Goal: Task Accomplishment & Management: Complete application form

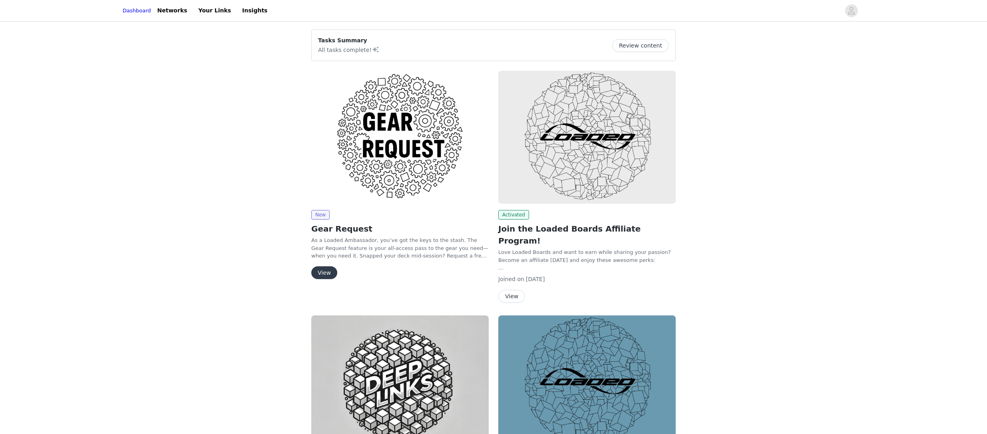
click at [372, 186] on img at bounding box center [399, 137] width 177 height 133
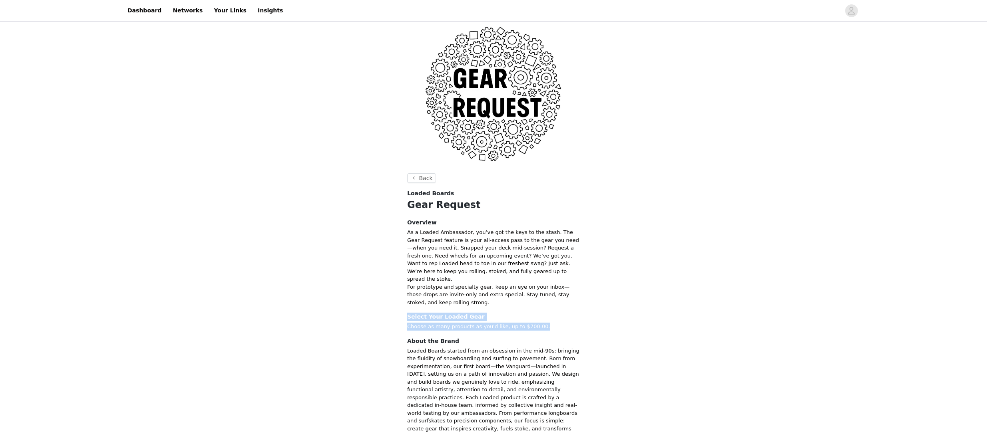
drag, startPoint x: 547, startPoint y: 183, endPoint x: 406, endPoint y: 174, distance: 141.7
click at [406, 174] on section "Back Loaded Boards Gear Request Overview As a Loaded Ambassador, you’ve got the…" at bounding box center [494, 314] width 192 height 283
click at [407, 175] on section "Back Loaded Boards Gear Request Overview As a Loaded Ambassador, you’ve got the…" at bounding box center [494, 314] width 192 height 283
drag, startPoint x: 408, startPoint y: 173, endPoint x: 548, endPoint y: 182, distance: 140.5
click at [548, 182] on section "Back Loaded Boards Gear Request Overview As a Loaded Ambassador, you’ve got the…" at bounding box center [494, 314] width 192 height 283
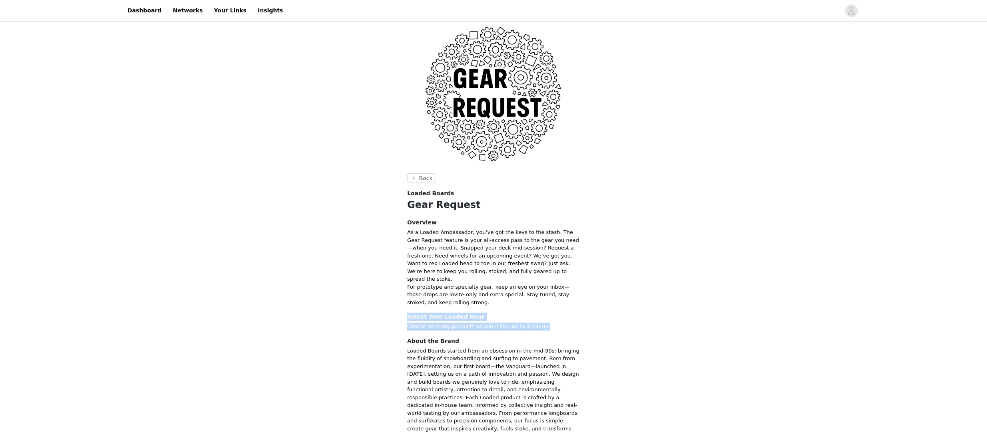
drag, startPoint x: 548, startPoint y: 182, endPoint x: 552, endPoint y: 183, distance: 4.1
click at [549, 323] on p "Choose as many products as you'd like, up to $700.00." at bounding box center [493, 327] width 173 height 8
drag, startPoint x: 469, startPoint y: 175, endPoint x: 393, endPoint y: 171, distance: 76.4
click at [393, 171] on div "Back Loaded Boards Gear Request Overview As a Loaded Ambassador, you’ve got the…" at bounding box center [493, 240] width 987 height 434
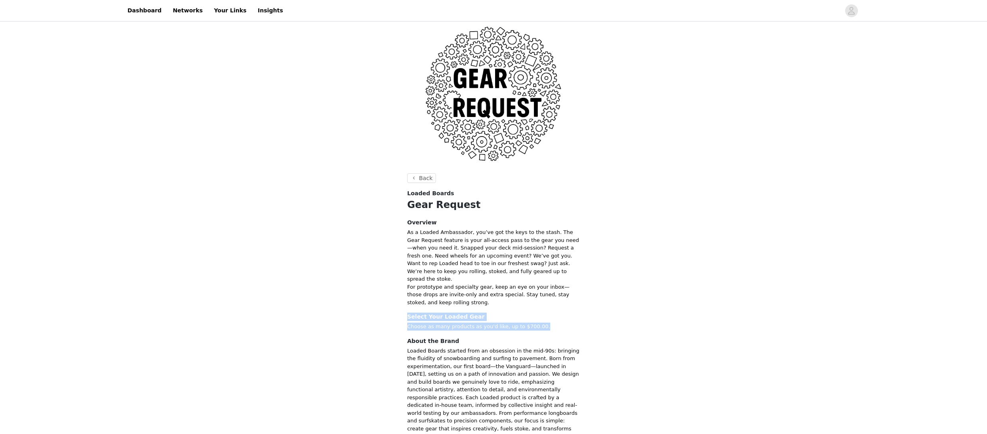
drag, startPoint x: 398, startPoint y: 173, endPoint x: 565, endPoint y: 186, distance: 166.7
click at [565, 186] on div "Back Loaded Boards Gear Request Overview As a Loaded Ambassador, you’ve got the…" at bounding box center [493, 240] width 987 height 434
click at [565, 323] on p "Choose as many products as you'd like, up to $700.00." at bounding box center [493, 327] width 173 height 8
drag, startPoint x: 553, startPoint y: 185, endPoint x: 406, endPoint y: 173, distance: 147.6
click at [406, 173] on section "Back Loaded Boards Gear Request Overview As a Loaded Ambassador, you’ve got the…" at bounding box center [494, 314] width 192 height 283
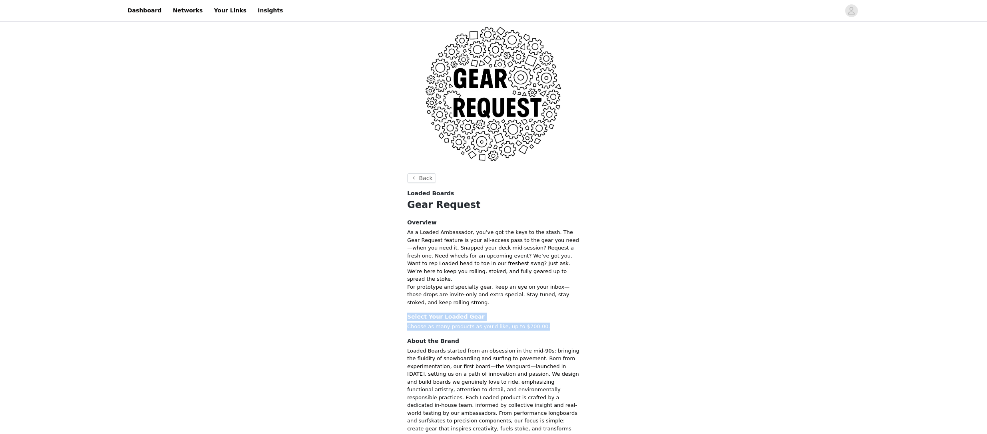
click at [406, 173] on section "Back Loaded Boards Gear Request Overview As a Loaded Ambassador, you’ve got the…" at bounding box center [494, 314] width 192 height 283
drag, startPoint x: 407, startPoint y: 173, endPoint x: 581, endPoint y: 187, distance: 175.2
click at [568, 187] on section "Back Loaded Boards Gear Request Overview As a Loaded Ambassador, you’ve got the…" at bounding box center [494, 314] width 192 height 283
click at [583, 187] on section "Back Loaded Boards Gear Request Overview As a Loaded Ambassador, you’ve got the…" at bounding box center [494, 314] width 192 height 283
click at [552, 323] on p "Choose as many products as you'd like, up to $700.00." at bounding box center [493, 327] width 173 height 8
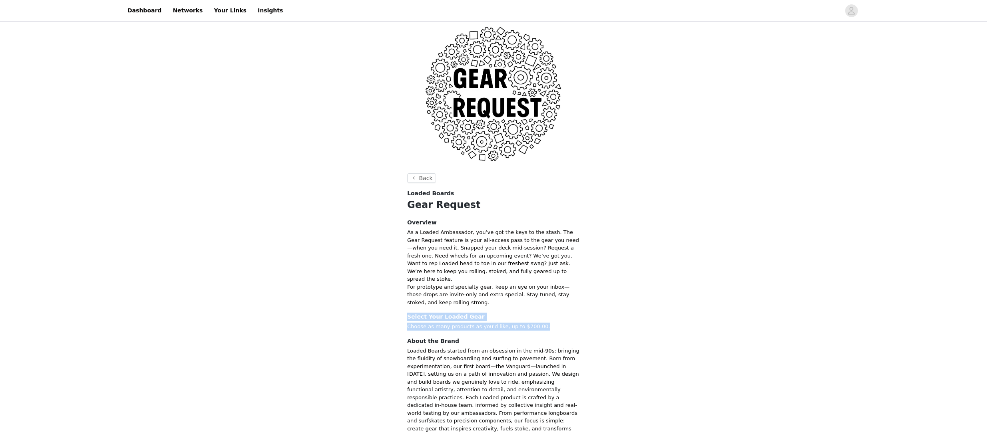
drag, startPoint x: 567, startPoint y: 183, endPoint x: 397, endPoint y: 174, distance: 170.1
click at [397, 174] on div "Back Loaded Boards Gear Request Overview As a Loaded Ambassador, you’ve got the…" at bounding box center [493, 240] width 987 height 434
drag, startPoint x: 396, startPoint y: 173, endPoint x: 577, endPoint y: 192, distance: 181.5
click at [577, 192] on div "Back Loaded Boards Gear Request Overview As a Loaded Ambassador, you’ve got the…" at bounding box center [493, 240] width 987 height 434
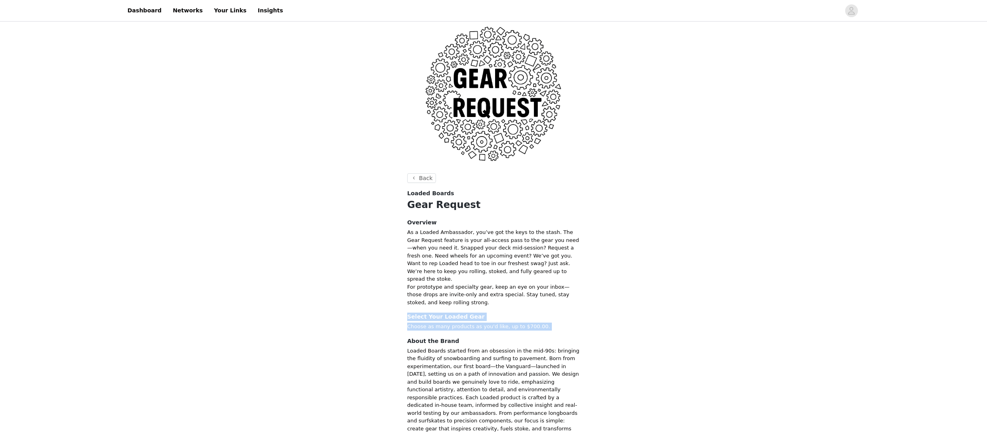
click at [577, 192] on section "Back Loaded Boards Gear Request Overview As a Loaded Ambassador, you’ve got the…" at bounding box center [494, 314] width 192 height 283
drag, startPoint x: 528, startPoint y: 184, endPoint x: 362, endPoint y: 172, distance: 166.2
click at [362, 172] on div "Back Loaded Boards Gear Request Overview As a Loaded Ambassador, you’ve got the…" at bounding box center [493, 240] width 987 height 434
drag, startPoint x: 363, startPoint y: 172, endPoint x: 548, endPoint y: 186, distance: 185.5
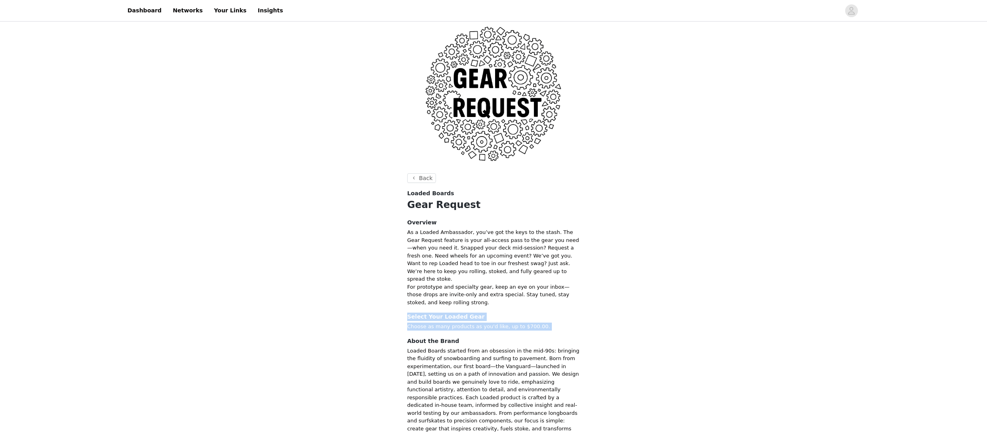
click at [548, 186] on div "Back Loaded Boards Gear Request Overview As a Loaded Ambassador, you’ve got the…" at bounding box center [493, 240] width 987 height 434
click at [548, 323] on p "Choose as many products as you'd like, up to $700.00." at bounding box center [493, 327] width 173 height 8
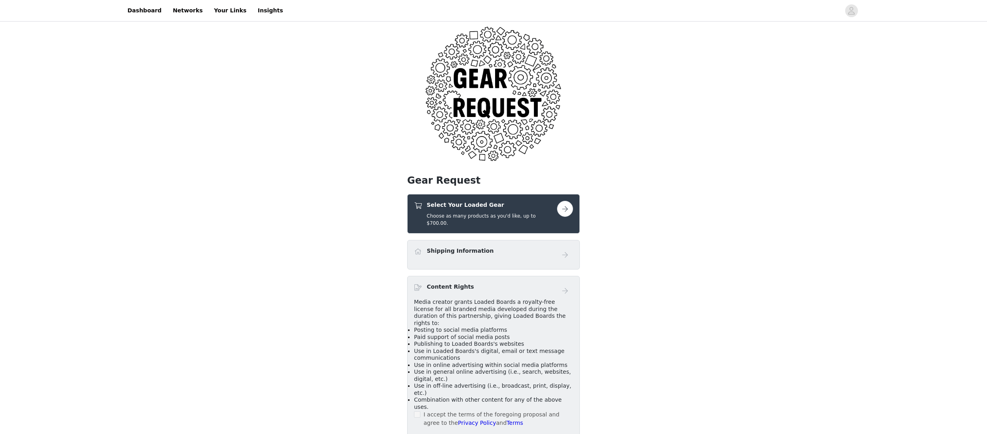
click at [556, 201] on div "Select Your Loaded Gear Choose as many products as you'd like, up to $700.00." at bounding box center [485, 214] width 143 height 26
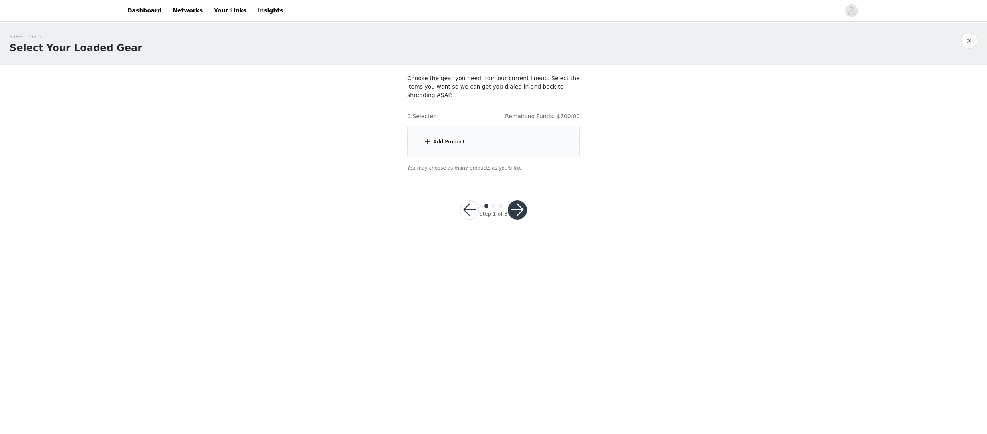
click at [463, 145] on div "Add Product" at bounding box center [449, 142] width 32 height 8
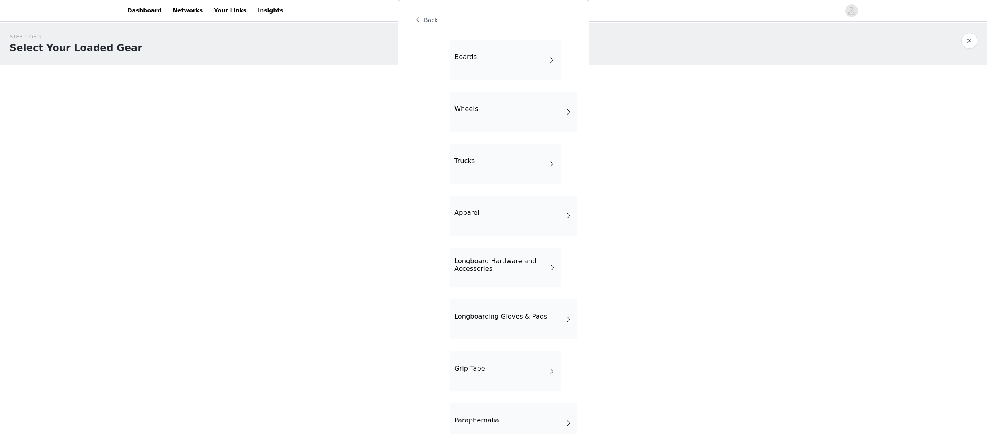
click at [533, 62] on div "Boards" at bounding box center [505, 60] width 111 height 40
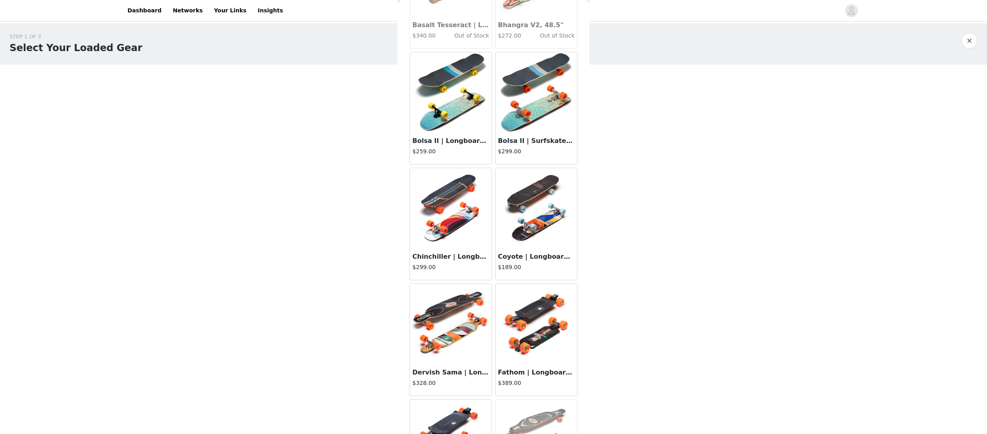
scroll to position [338, 0]
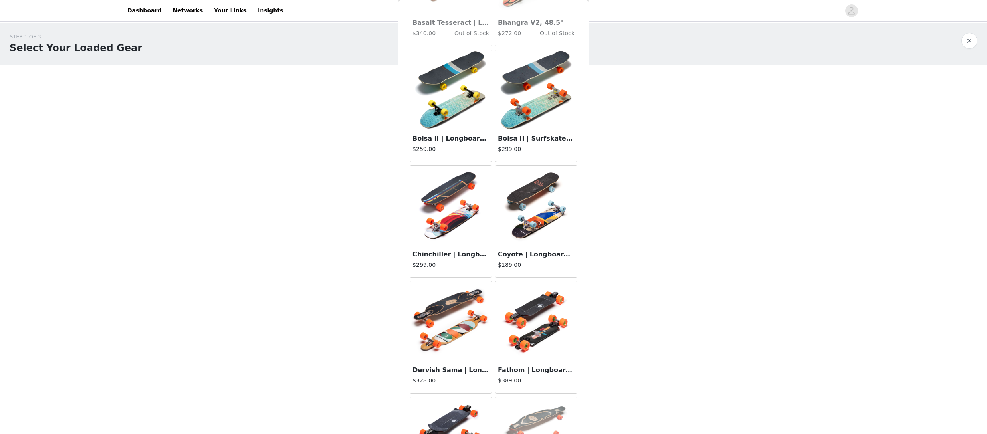
click at [535, 205] on img at bounding box center [536, 206] width 82 height 80
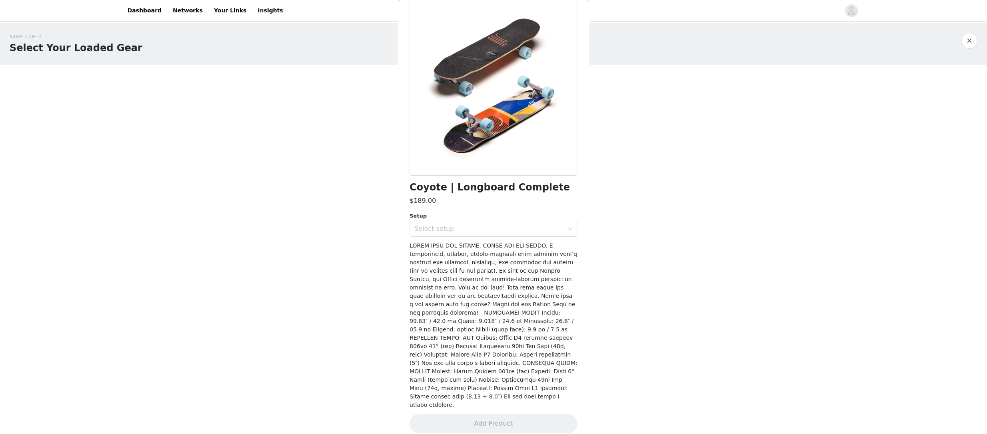
scroll to position [0, 0]
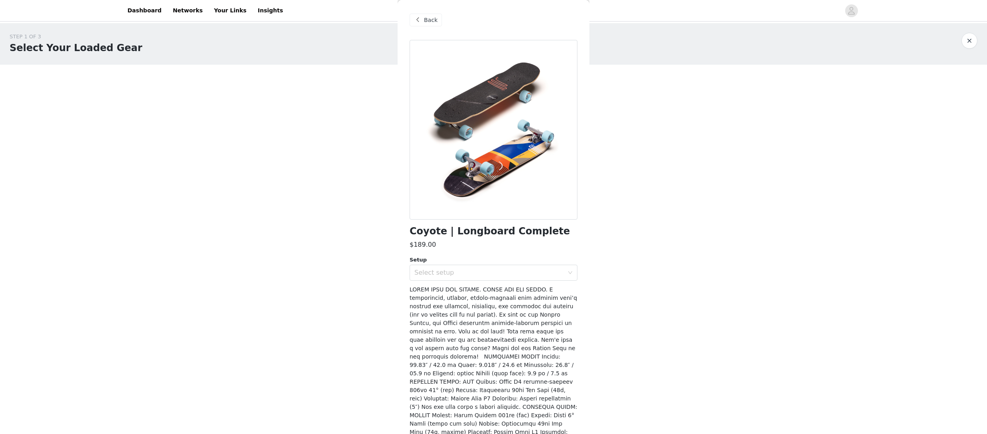
click at [431, 21] on span "Back" at bounding box center [431, 20] width 14 height 8
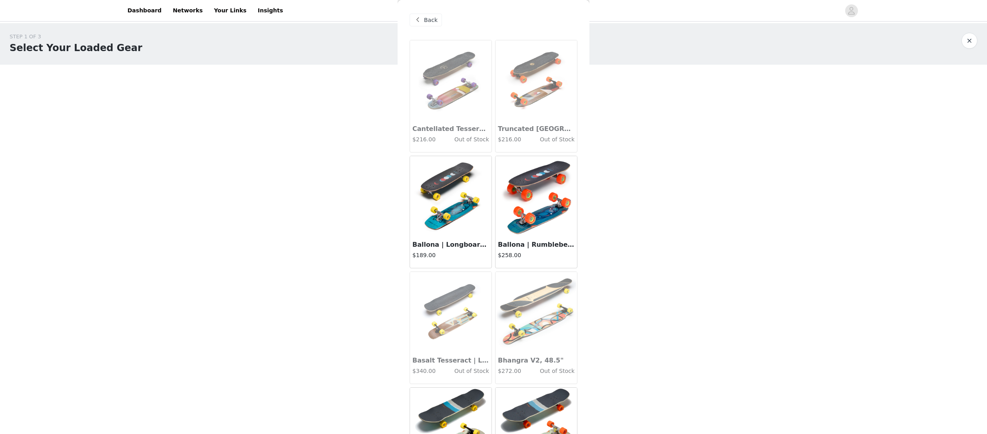
click at [432, 24] on span "Back" at bounding box center [431, 20] width 14 height 8
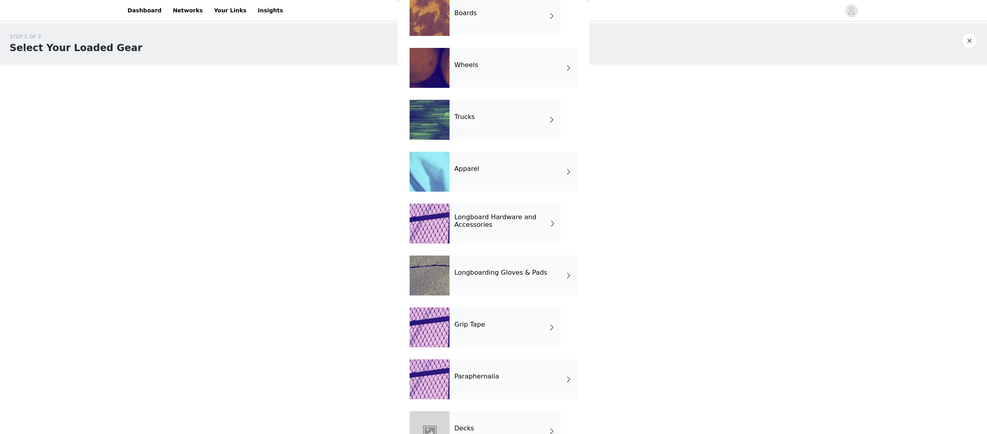
scroll to position [48, 0]
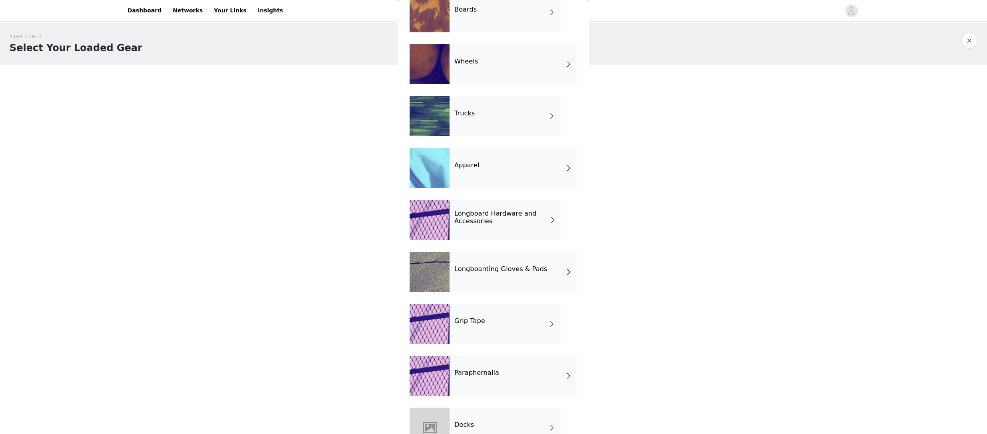
click at [484, 174] on div "Apparel" at bounding box center [514, 168] width 128 height 40
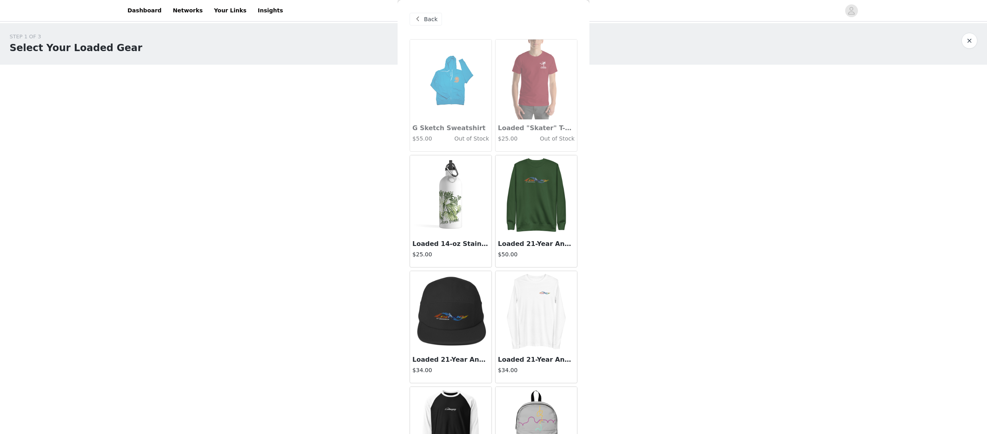
scroll to position [0, 0]
click at [430, 20] on span "Back" at bounding box center [431, 20] width 14 height 8
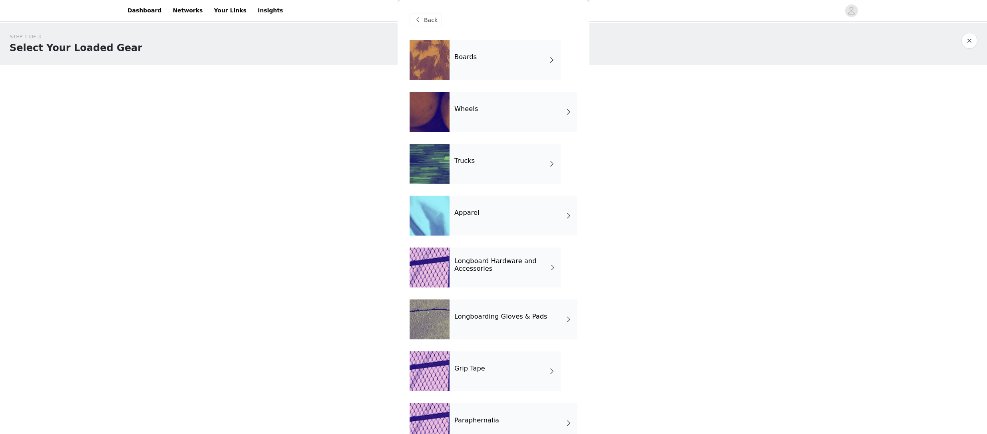
scroll to position [73, 0]
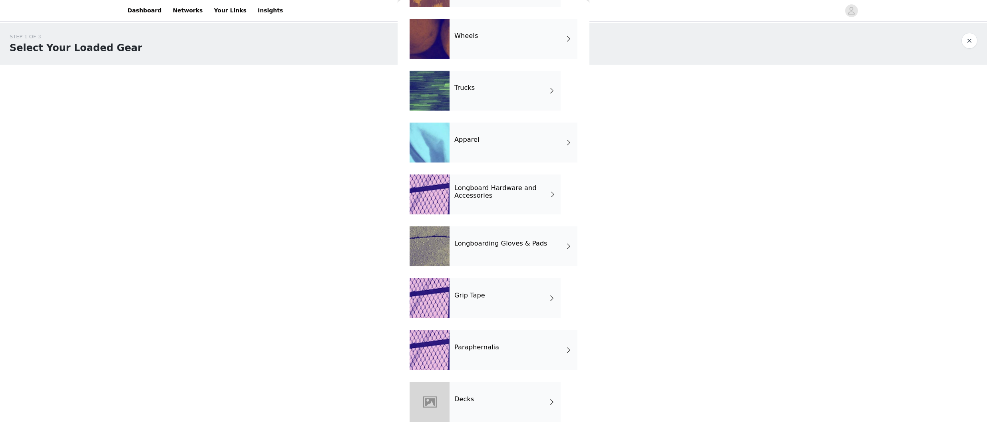
click at [481, 352] on div "Paraphernalia" at bounding box center [514, 350] width 128 height 40
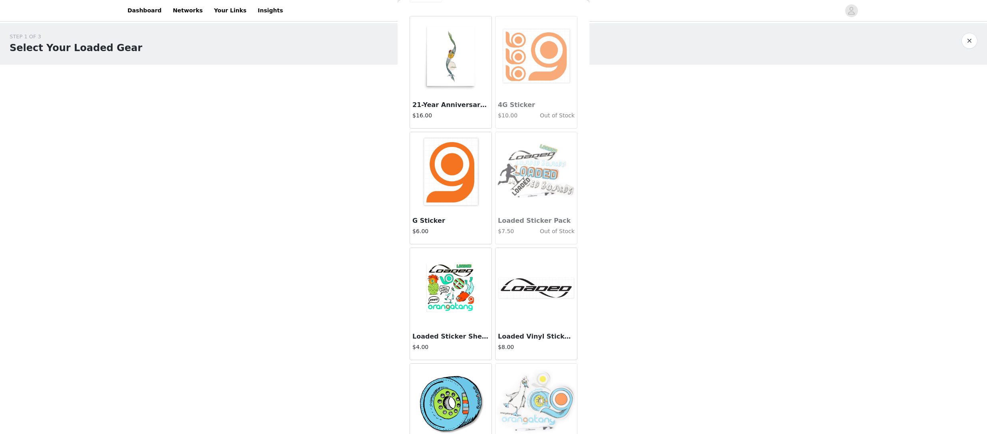
scroll to position [0, 0]
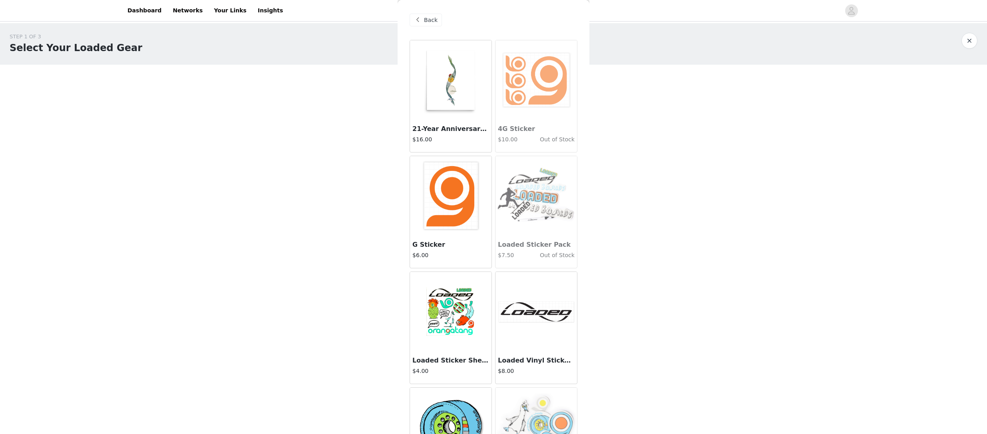
click at [442, 16] on div "Back" at bounding box center [494, 20] width 168 height 40
click at [433, 16] on span "Back" at bounding box center [431, 20] width 14 height 8
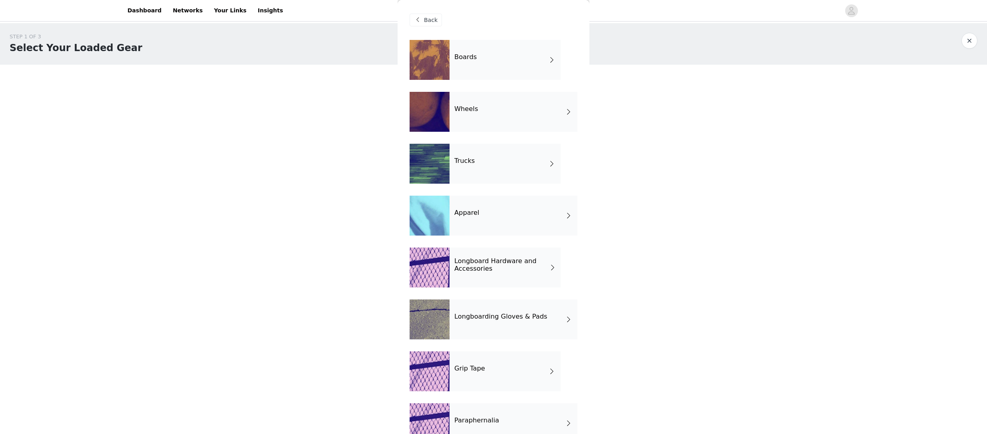
click at [433, 16] on span "Back" at bounding box center [431, 20] width 14 height 8
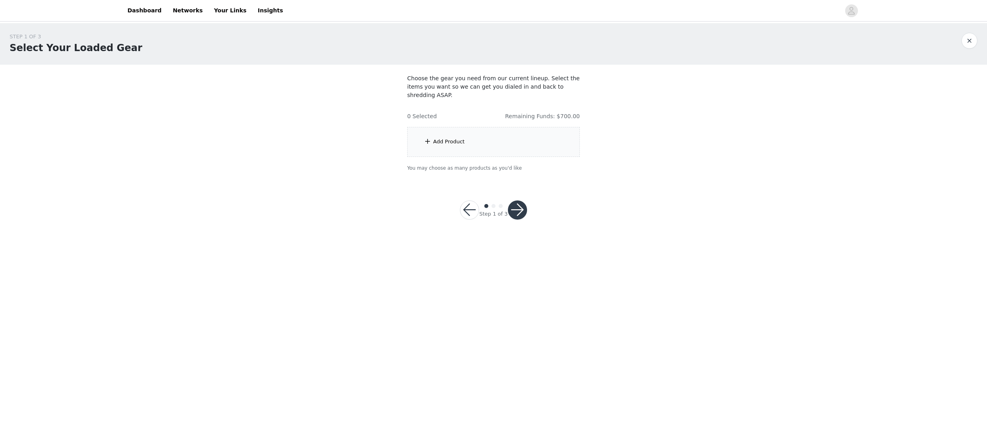
click at [441, 140] on div "Add Product" at bounding box center [449, 142] width 32 height 8
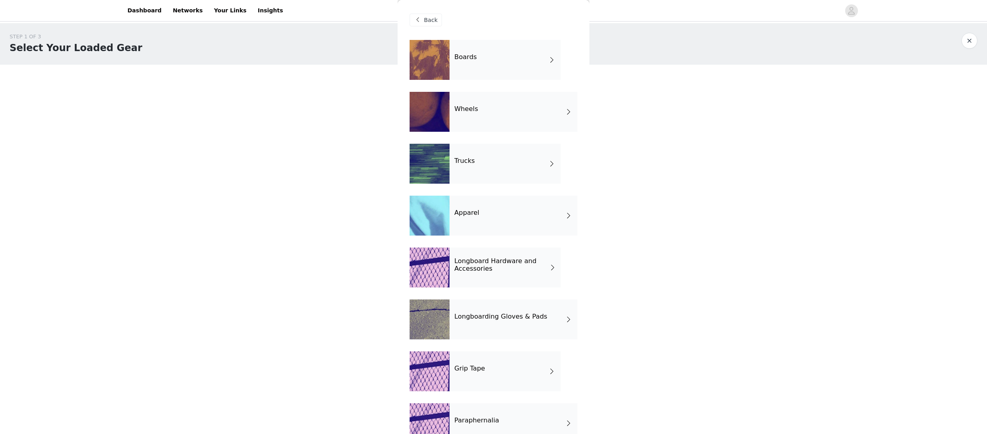
scroll to position [73, 0]
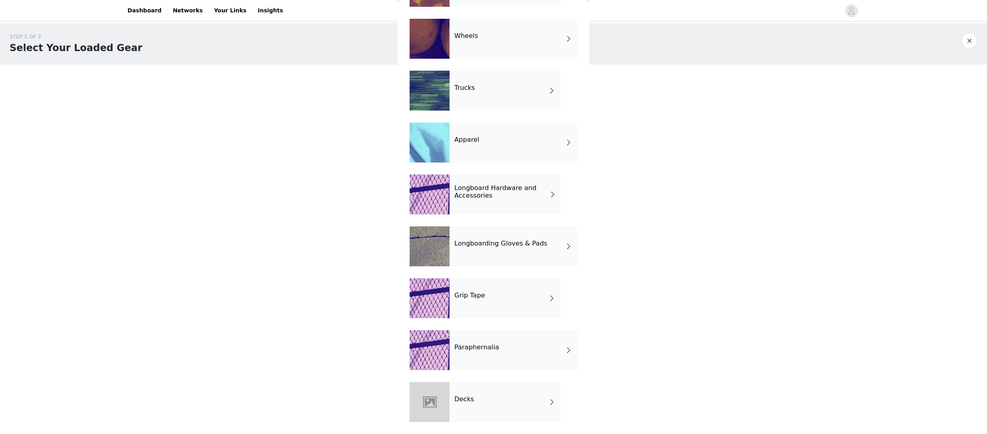
click at [646, 225] on div "STEP 1 OF 3 Select Your Loaded Gear Choose the gear you need from our current l…" at bounding box center [493, 131] width 987 height 216
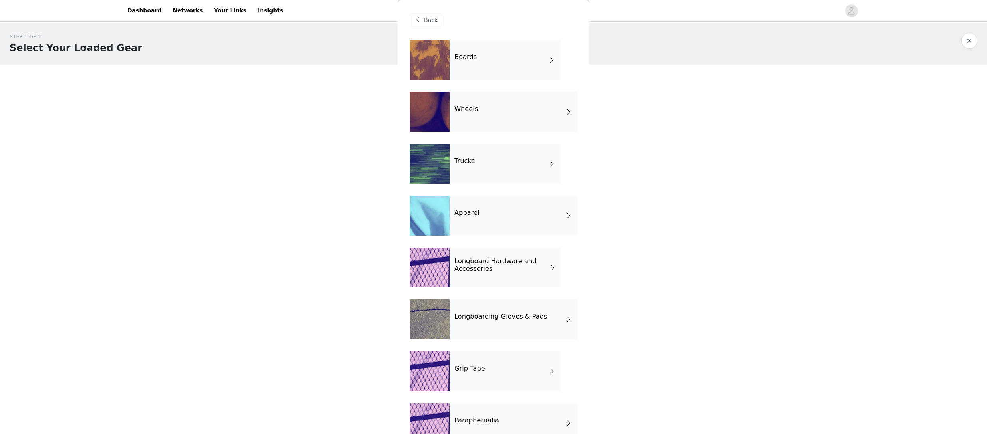
click at [430, 18] on span "Back" at bounding box center [431, 20] width 14 height 8
